Goal: Task Accomplishment & Management: Use online tool/utility

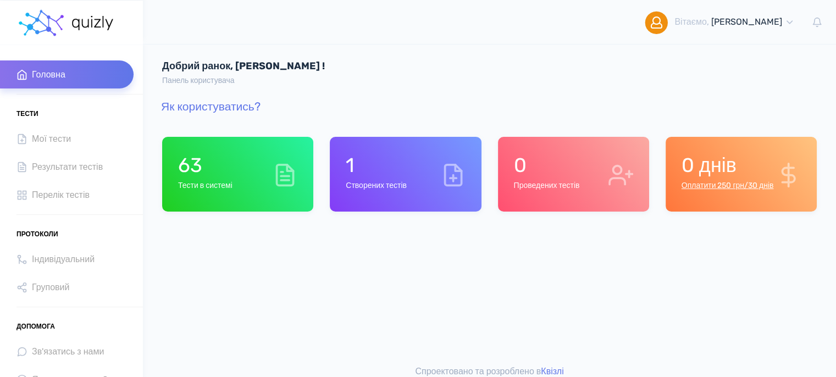
click at [367, 165] on h1 "1" at bounding box center [376, 165] width 61 height 24
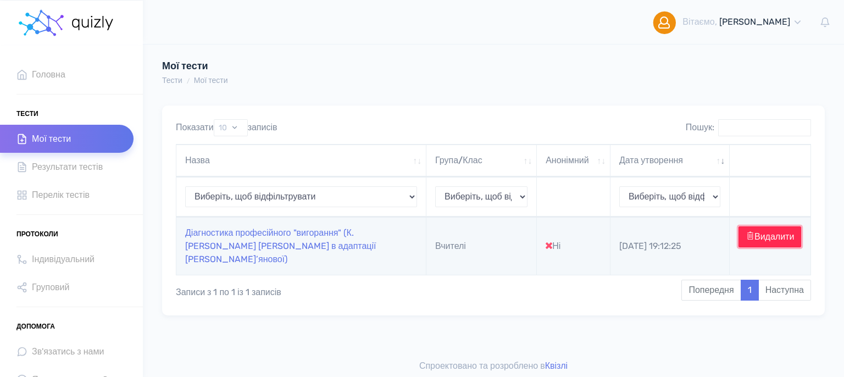
click at [765, 241] on button "Видалити" at bounding box center [769, 236] width 63 height 21
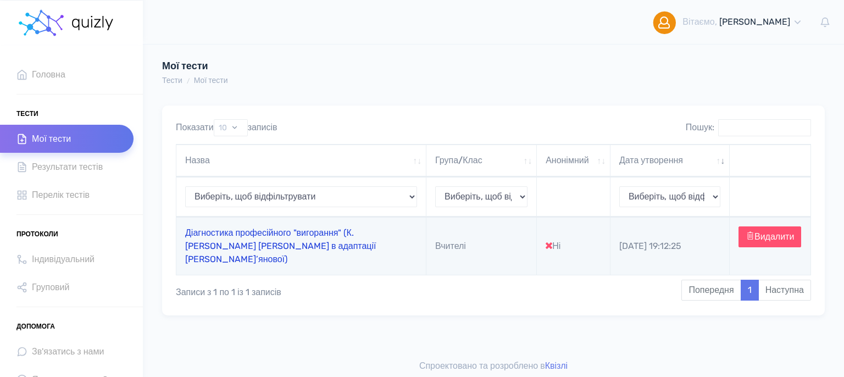
click at [297, 240] on link "Діагностика професійного "вигорання" (К. Маслач, С. Джексон в адаптації Н.Е. Во…" at bounding box center [280, 245] width 191 height 37
type input "https://quizly.com.ua/quiz/25kP1XC9eKmBk"
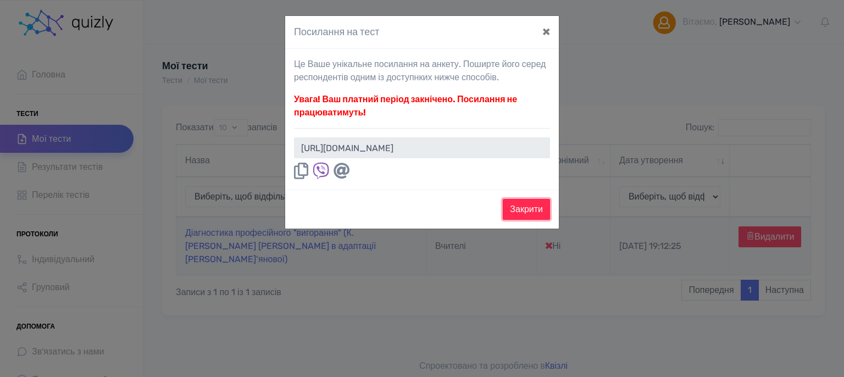
click at [520, 205] on button "Закрити" at bounding box center [526, 209] width 47 height 21
